Goal: Leave review/rating: Leave review/rating

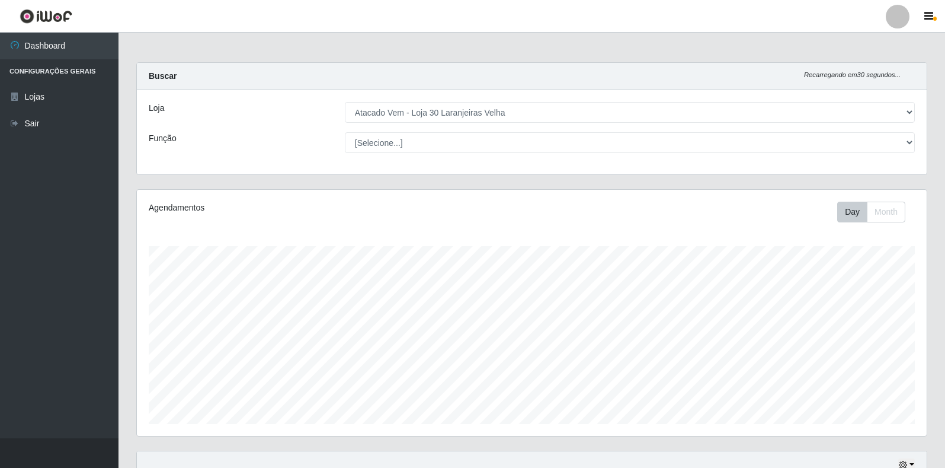
select select "495"
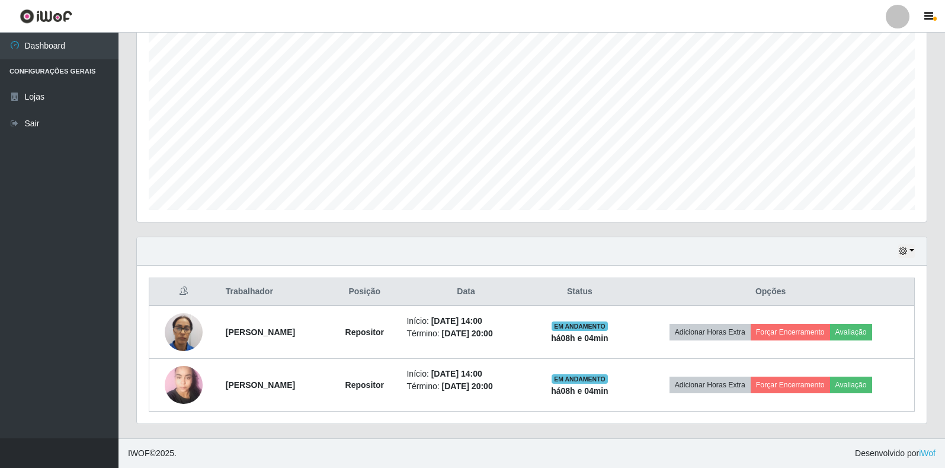
scroll to position [246, 790]
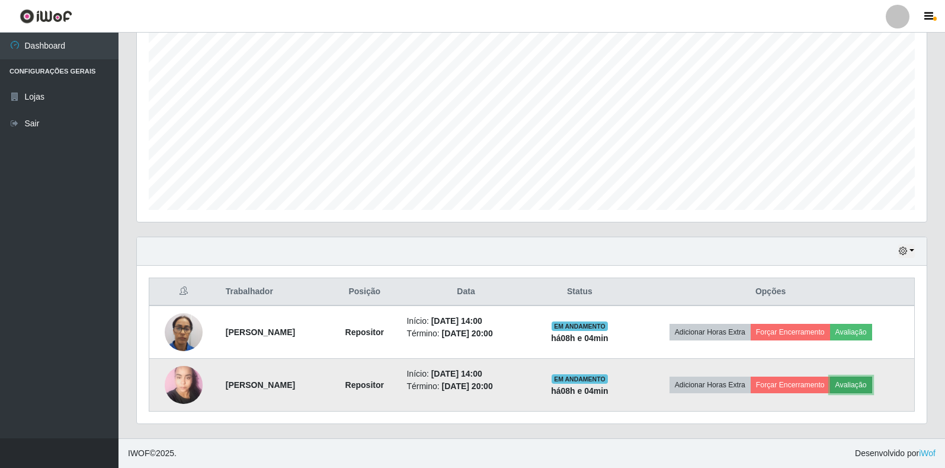
click at [868, 379] on button "Avaliação" at bounding box center [851, 384] width 42 height 17
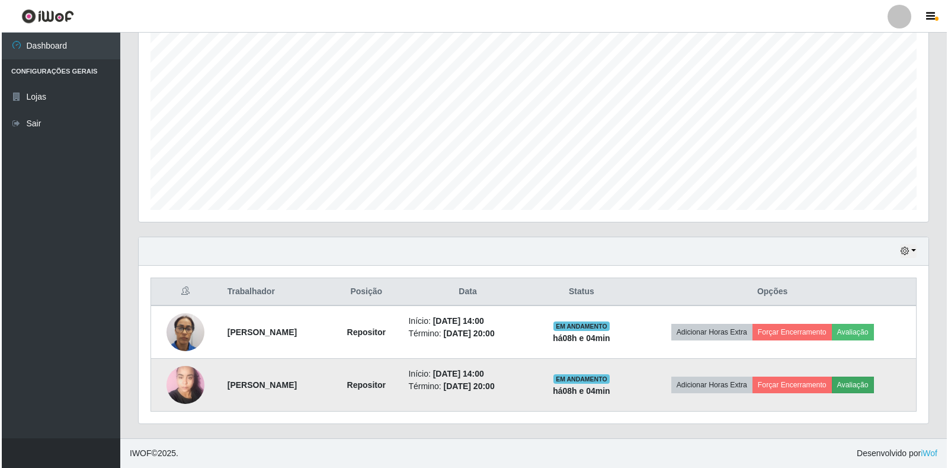
scroll to position [246, 783]
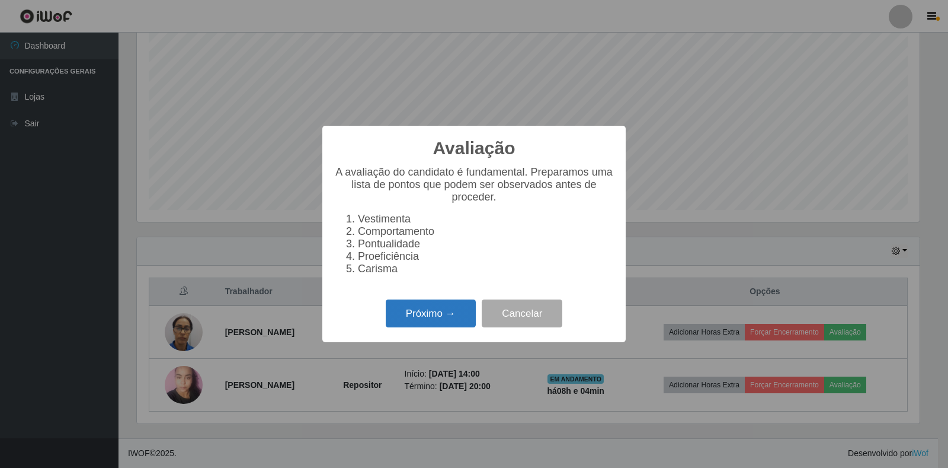
click at [472, 323] on button "Próximo →" at bounding box center [431, 313] width 90 height 28
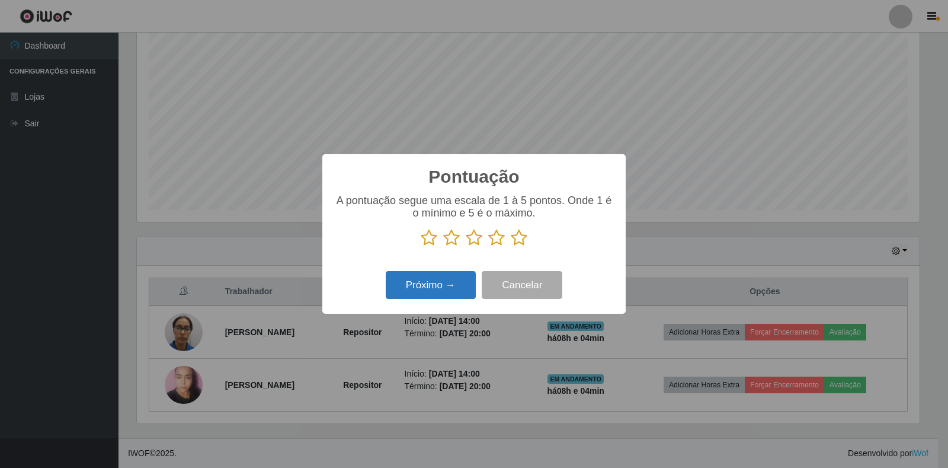
click at [445, 292] on button "Próximo →" at bounding box center [431, 285] width 90 height 28
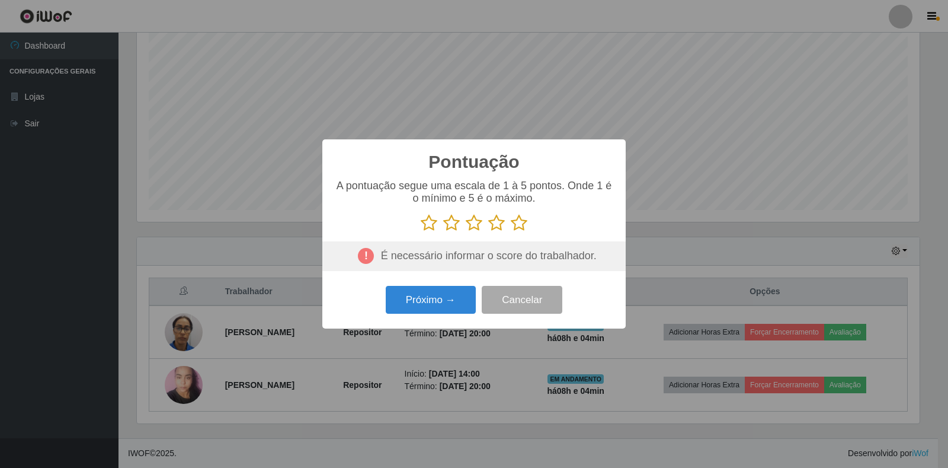
click at [521, 221] on icon at bounding box center [519, 223] width 17 height 18
click at [511, 232] on input "radio" at bounding box center [511, 232] width 0 height 0
click at [451, 296] on button "Próximo →" at bounding box center [431, 300] width 90 height 28
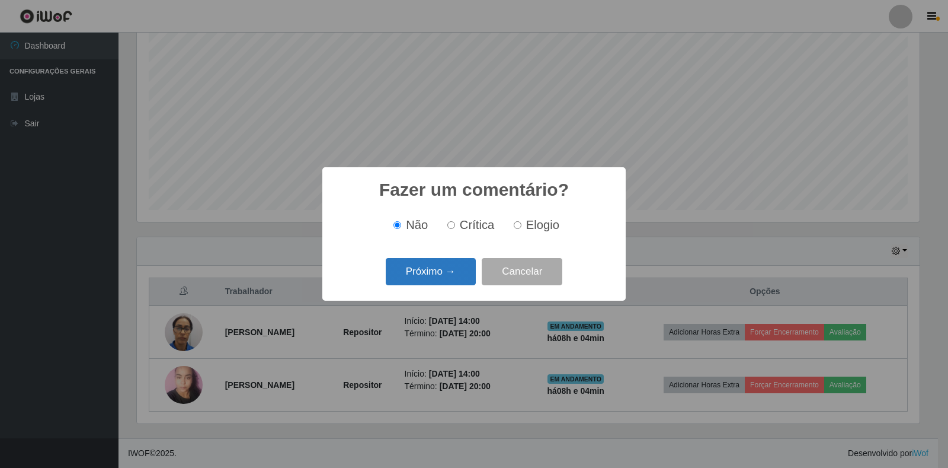
click at [446, 271] on button "Próximo →" at bounding box center [431, 272] width 90 height 28
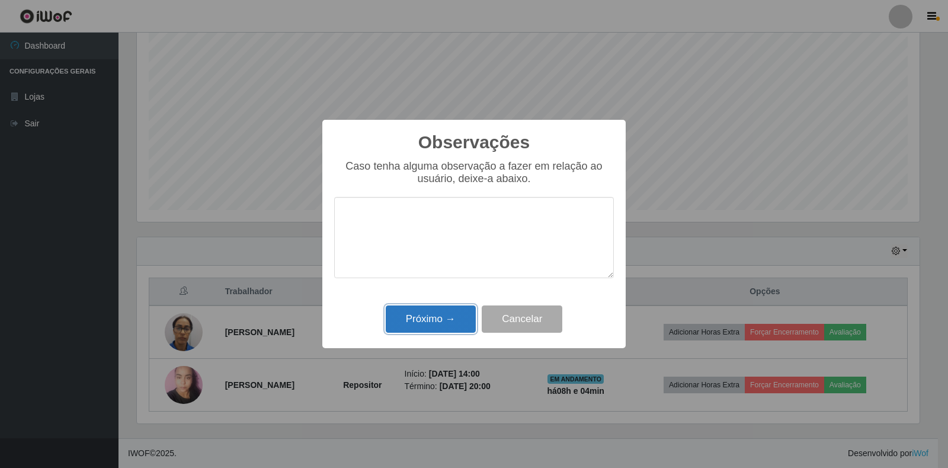
click at [445, 324] on button "Próximo →" at bounding box center [431, 319] width 90 height 28
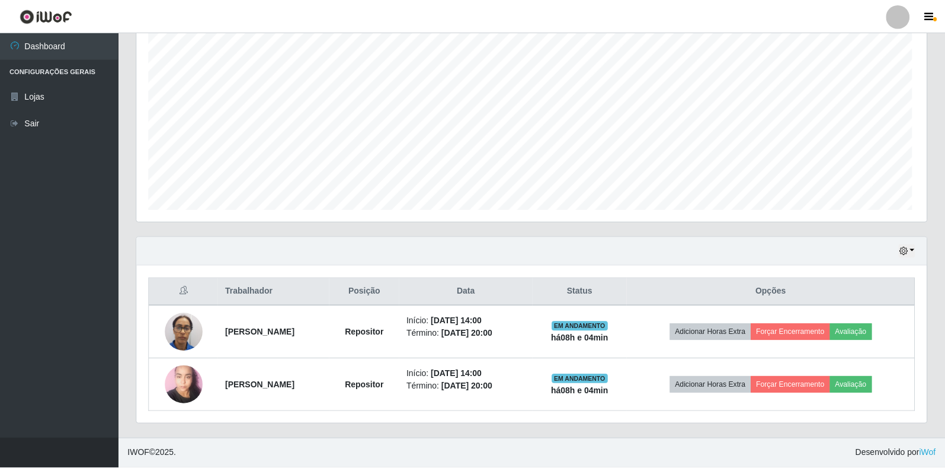
scroll to position [246, 790]
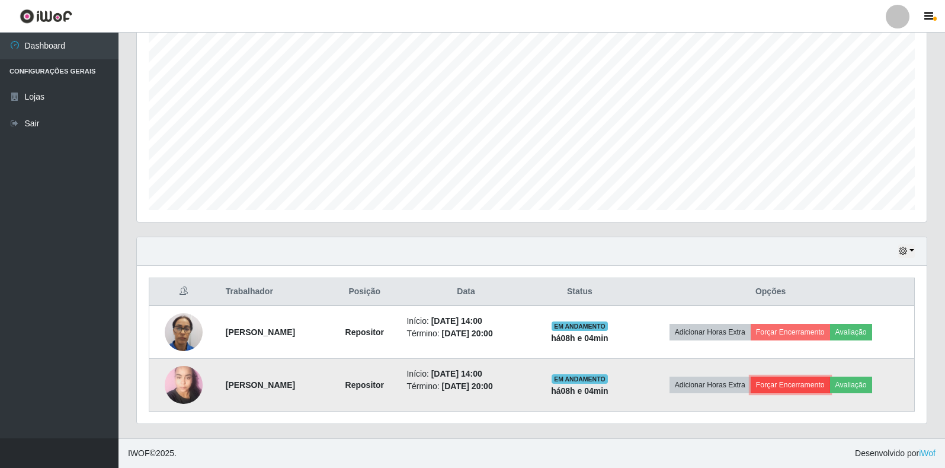
click at [793, 383] on button "Forçar Encerramento" at bounding box center [790, 384] width 79 height 17
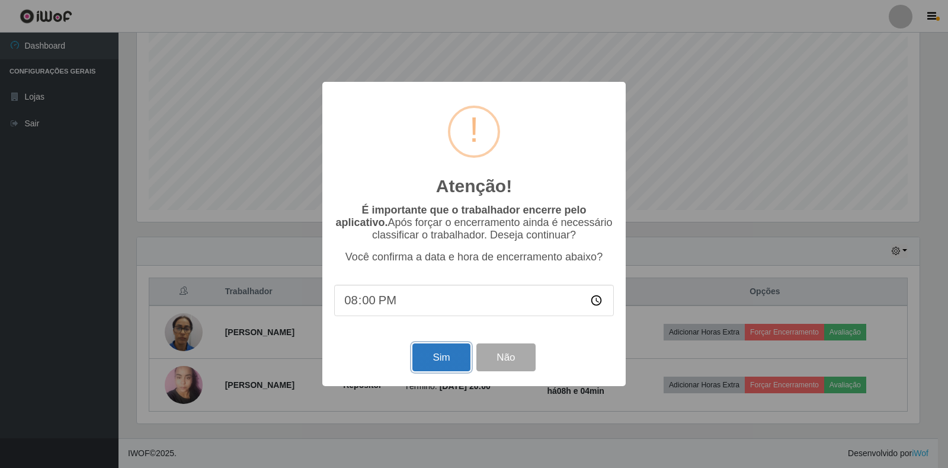
click at [439, 357] on button "Sim" at bounding box center [441, 357] width 57 height 28
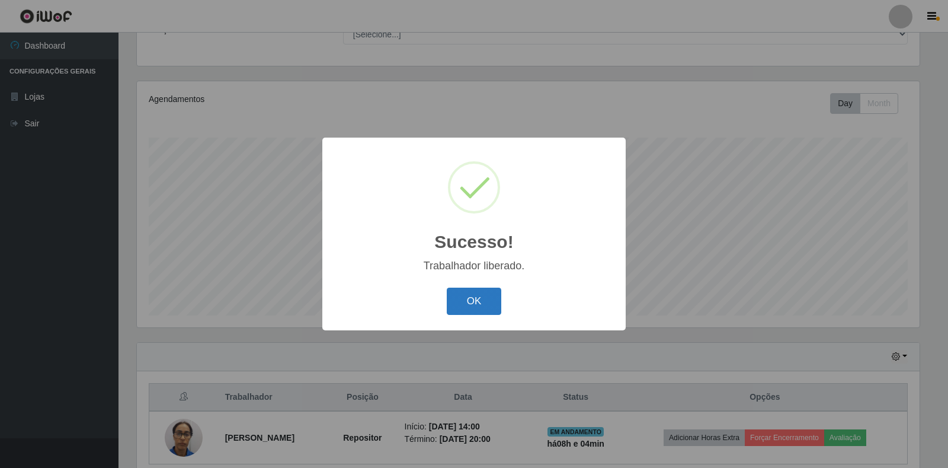
click at [483, 298] on button "OK" at bounding box center [474, 301] width 55 height 28
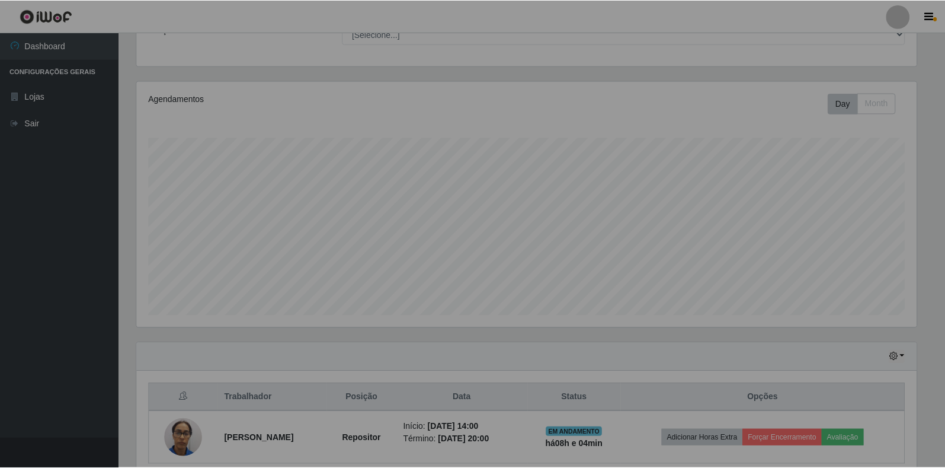
scroll to position [246, 790]
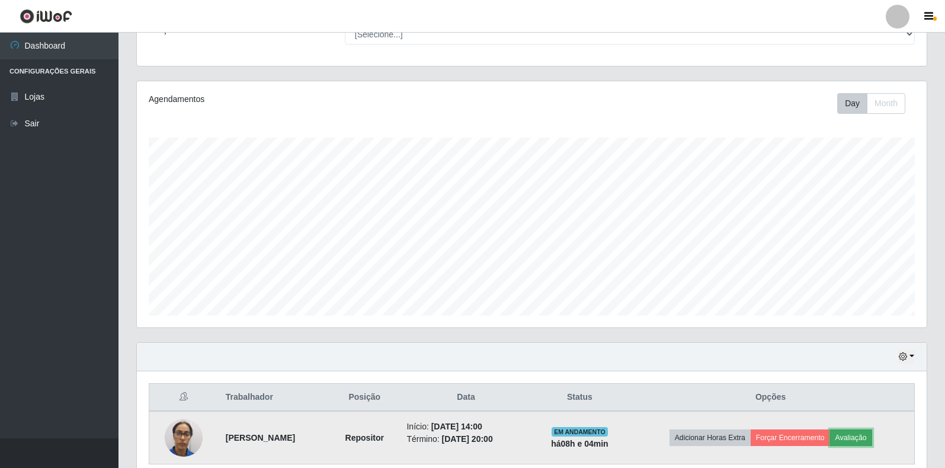
click at [865, 432] on button "Avaliação" at bounding box center [851, 437] width 42 height 17
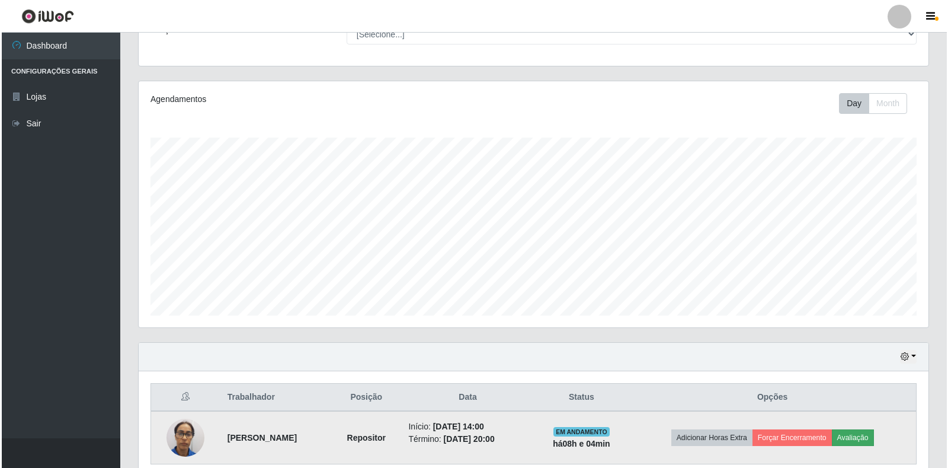
scroll to position [246, 783]
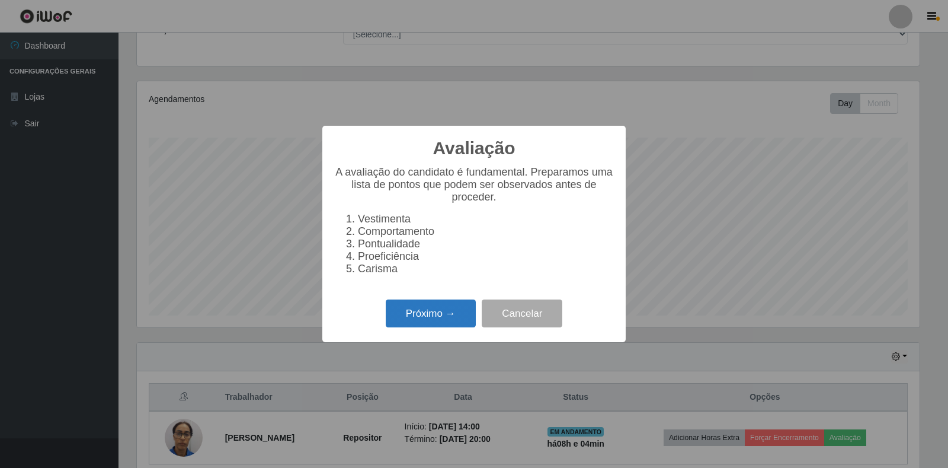
click at [447, 320] on button "Próximo →" at bounding box center [431, 313] width 90 height 28
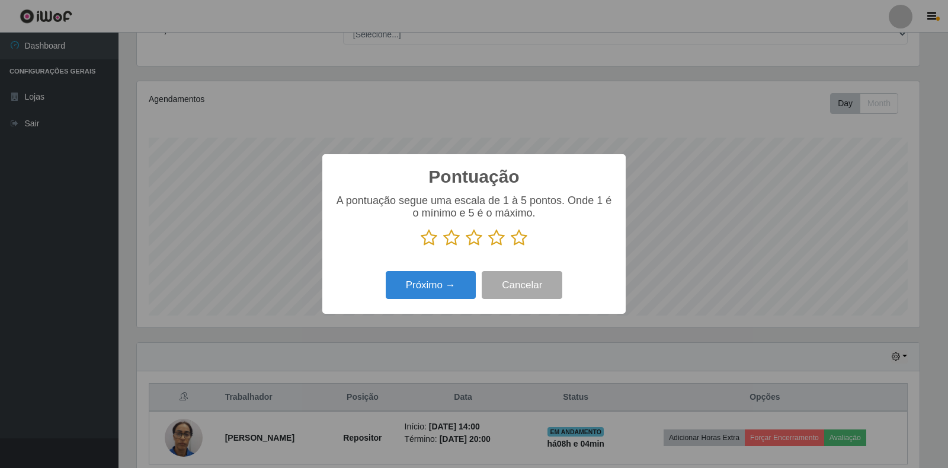
scroll to position [592531, 591994]
drag, startPoint x: 519, startPoint y: 240, endPoint x: 474, endPoint y: 264, distance: 51.4
click at [520, 240] on icon at bounding box center [519, 238] width 17 height 18
click at [511, 247] on input "radio" at bounding box center [511, 247] width 0 height 0
click at [451, 299] on button "Próximo →" at bounding box center [431, 285] width 90 height 28
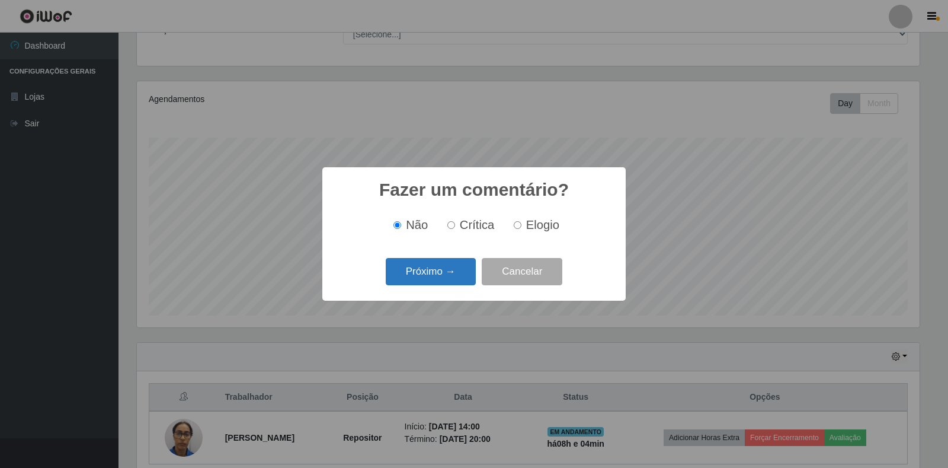
click at [452, 276] on button "Próximo →" at bounding box center [431, 272] width 90 height 28
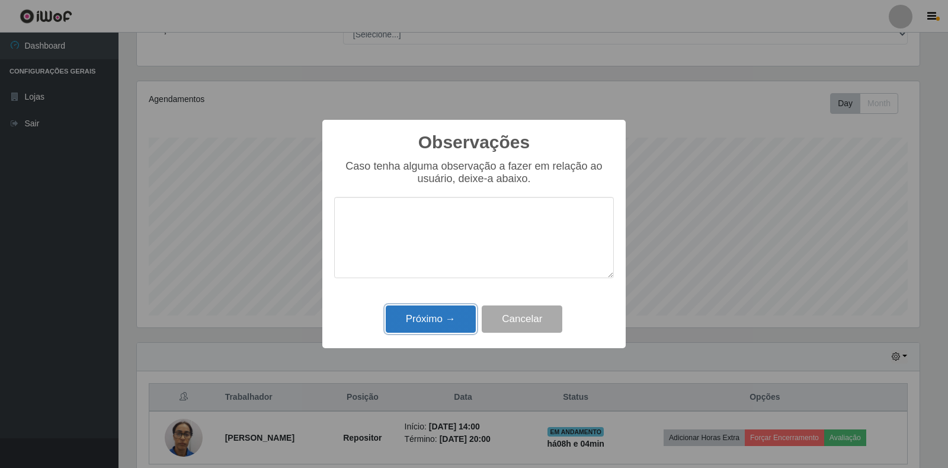
click at [440, 317] on button "Próximo →" at bounding box center [431, 319] width 90 height 28
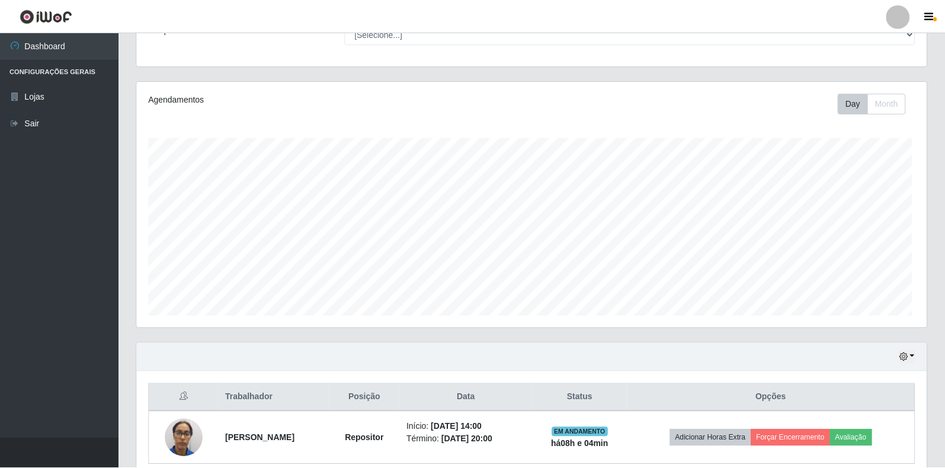
scroll to position [246, 790]
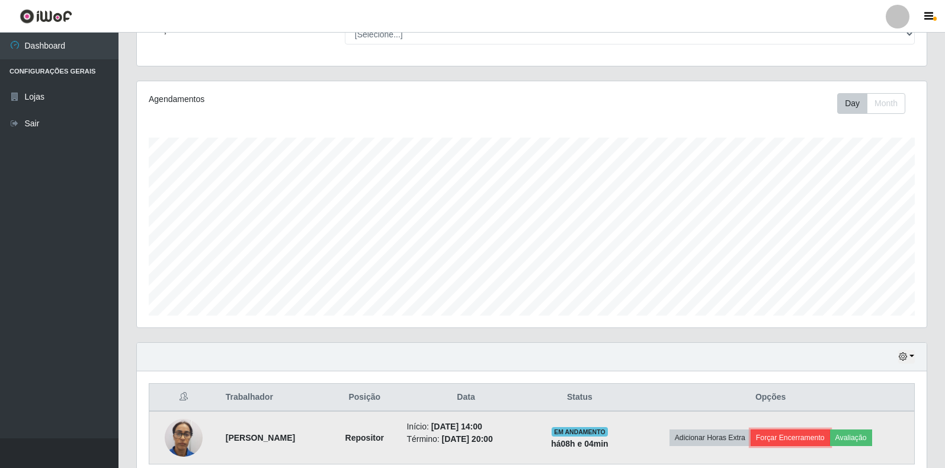
click at [806, 436] on button "Forçar Encerramento" at bounding box center [790, 437] width 79 height 17
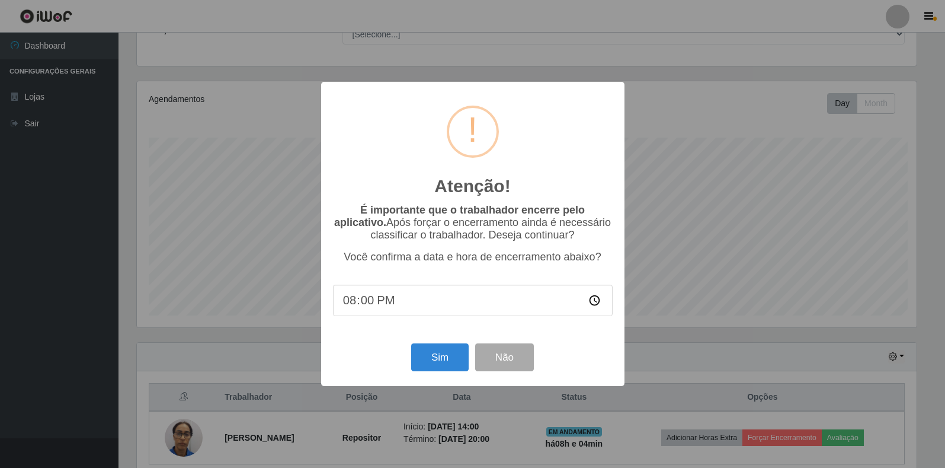
scroll to position [246, 783]
click at [451, 359] on button "Sim" at bounding box center [441, 357] width 57 height 28
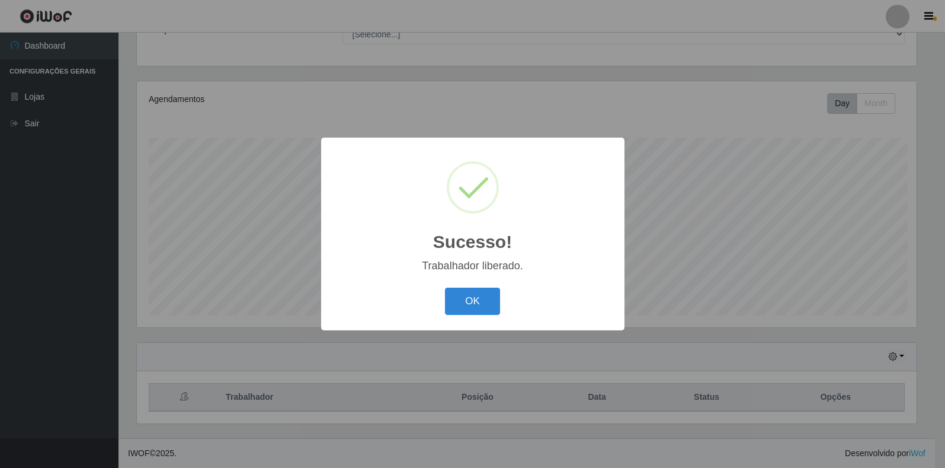
scroll to position [0, 0]
click at [494, 293] on button "OK" at bounding box center [474, 301] width 55 height 28
